Goal: Find specific page/section: Find specific page/section

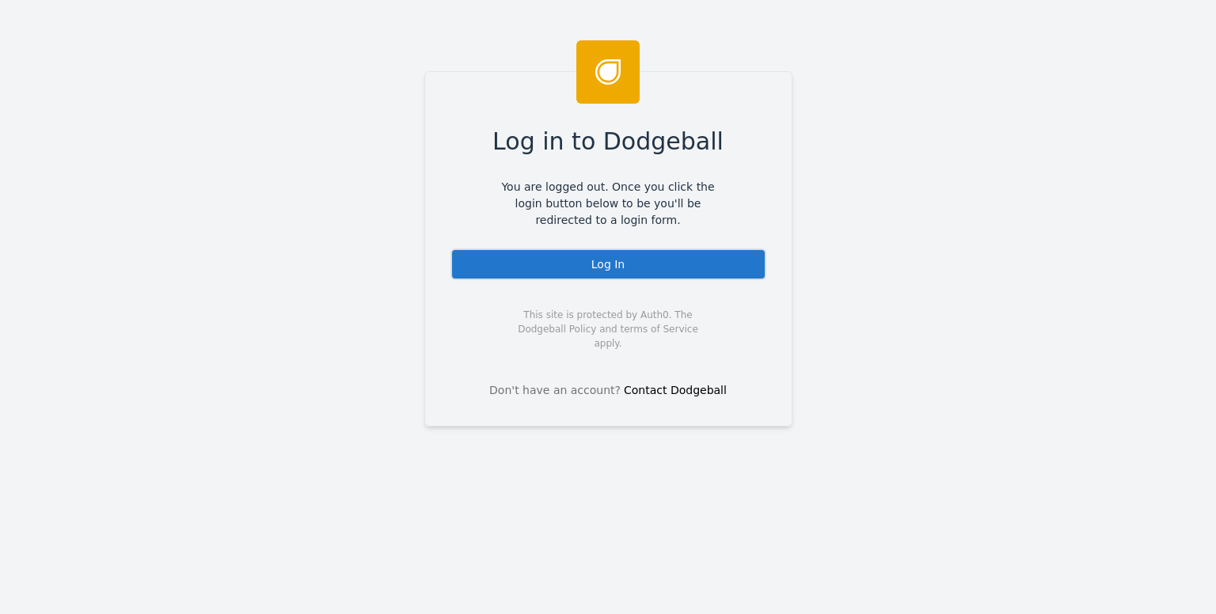
click at [456, 264] on div "Log In" at bounding box center [608, 264] width 316 height 32
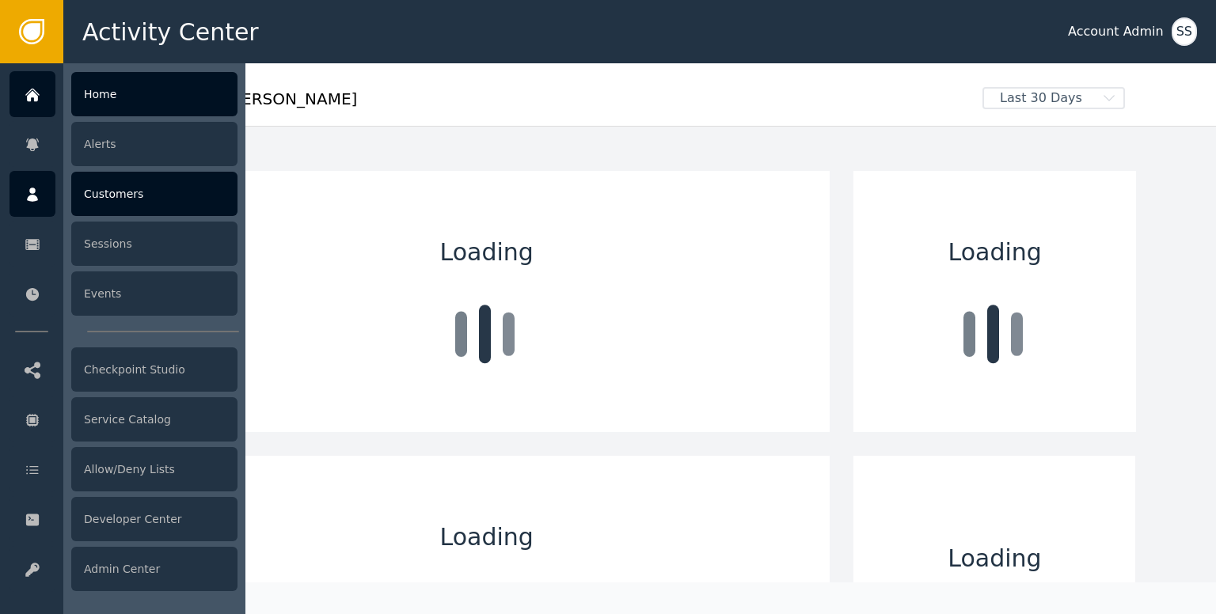
click at [31, 206] on div at bounding box center [32, 194] width 46 height 46
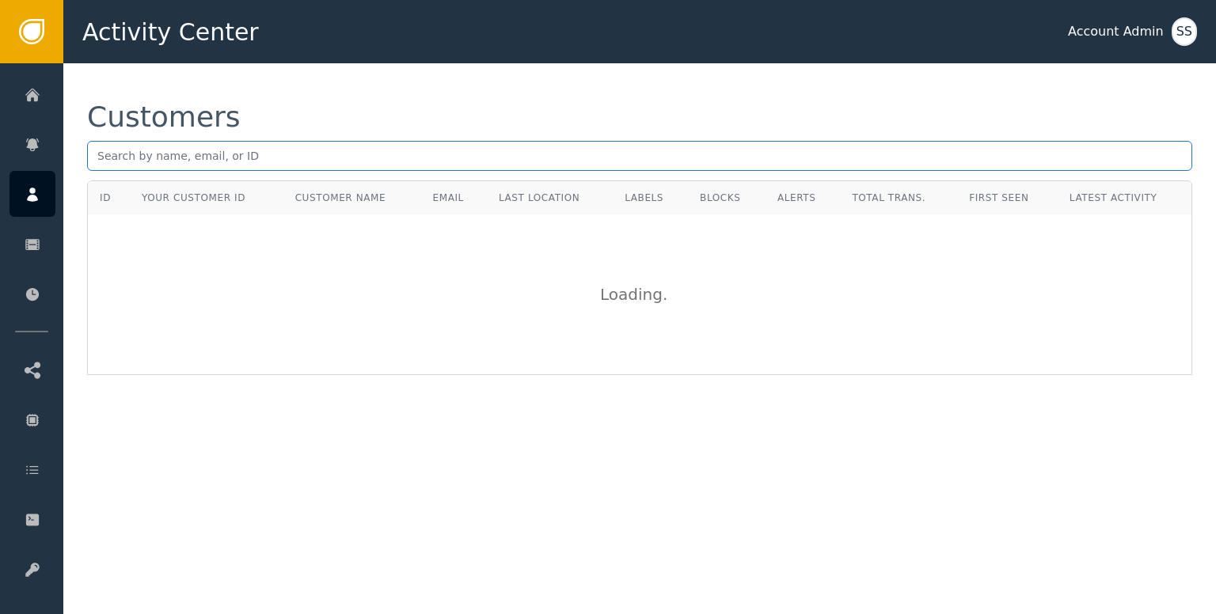
click at [242, 152] on input "text" at bounding box center [639, 156] width 1105 height 30
paste input "[EMAIL_ADDRESS][DOMAIN_NAME]"
type input "[EMAIL_ADDRESS][DOMAIN_NAME]"
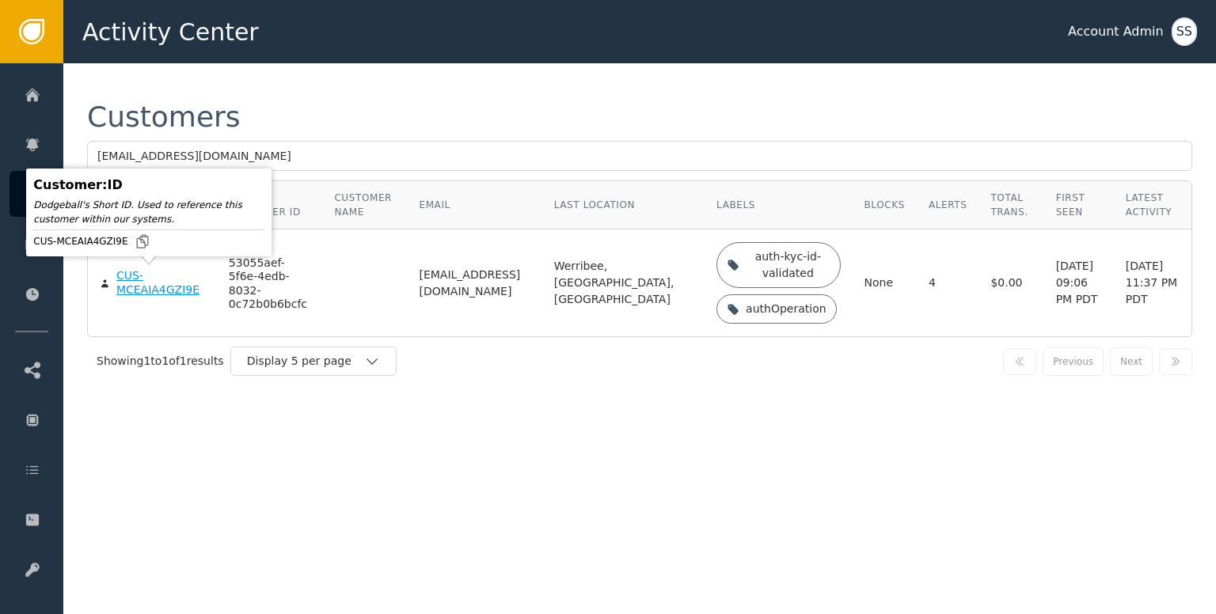
click at [142, 279] on div "CUS-MCEAIA4GZI9E" at bounding box center [160, 283] width 89 height 28
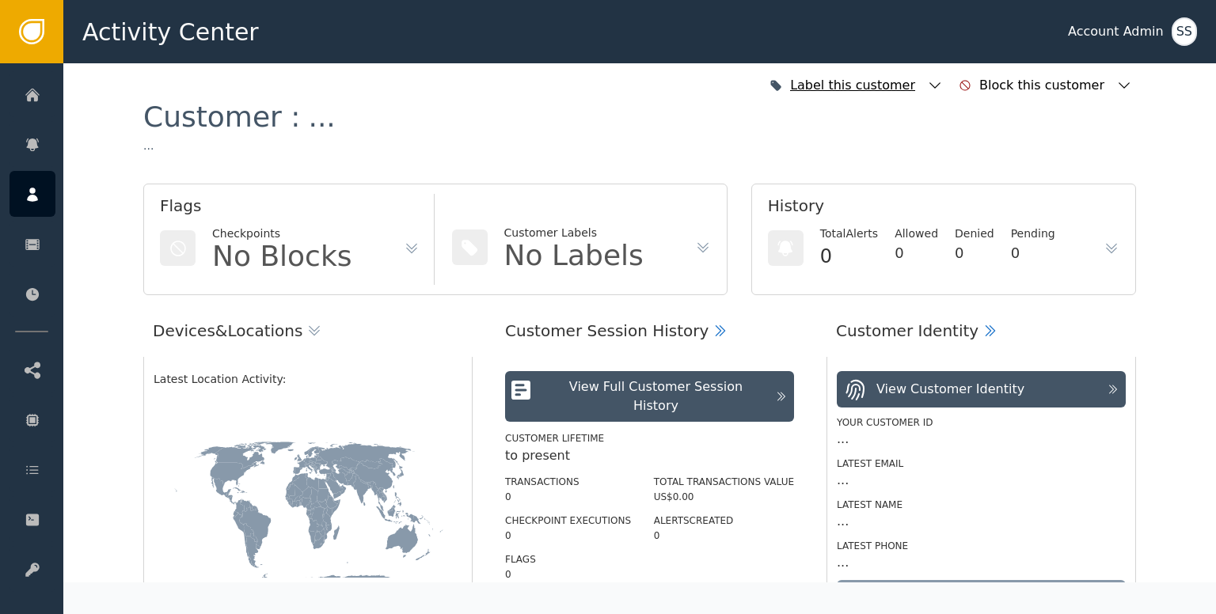
click at [919, 85] on div "Label this customer" at bounding box center [854, 85] width 129 height 19
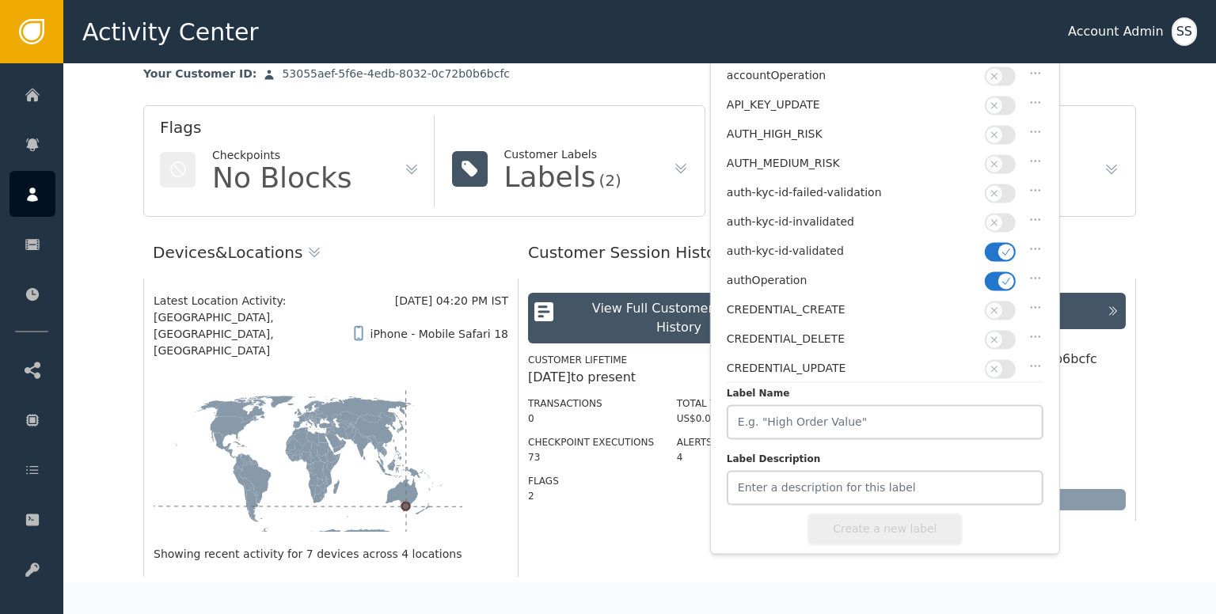
scroll to position [24, 0]
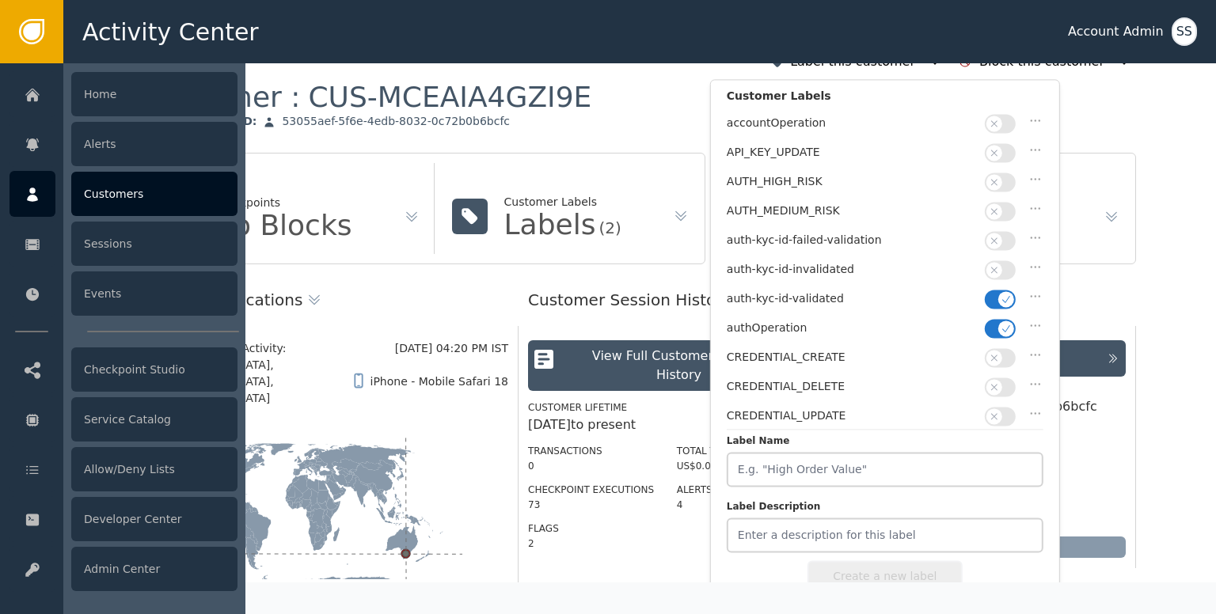
click at [28, 198] on icon at bounding box center [32, 195] width 11 height 14
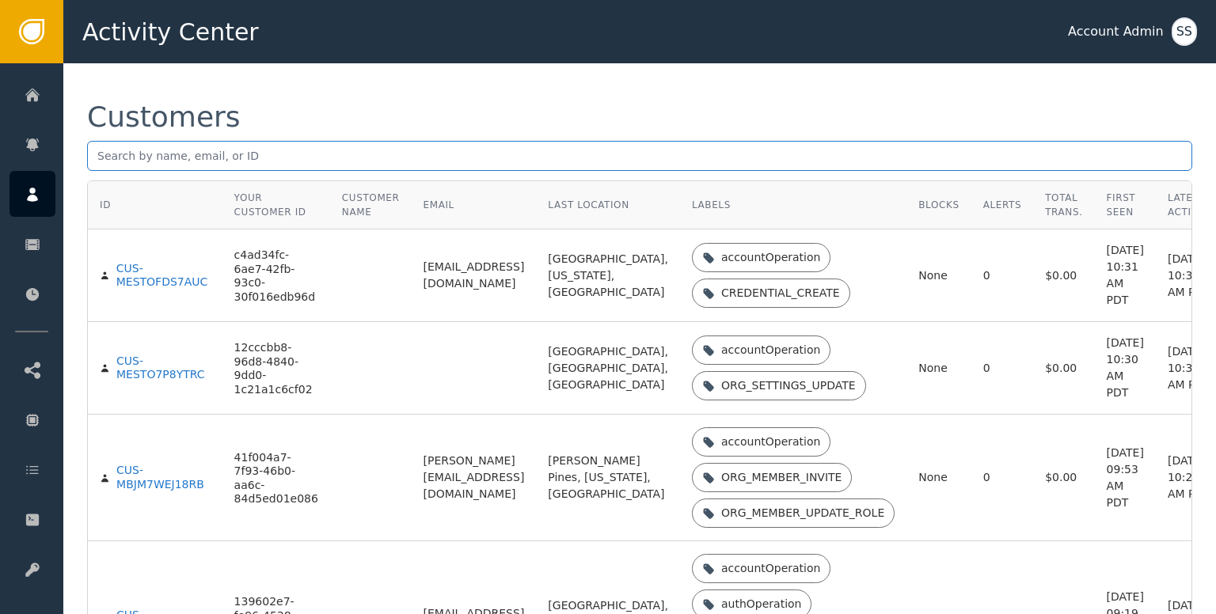
click at [269, 153] on input "text" at bounding box center [639, 156] width 1105 height 30
paste input "[EMAIL_ADDRESS][DOMAIN_NAME]"
type input "[EMAIL_ADDRESS][DOMAIN_NAME]"
